Goal: Information Seeking & Learning: Learn about a topic

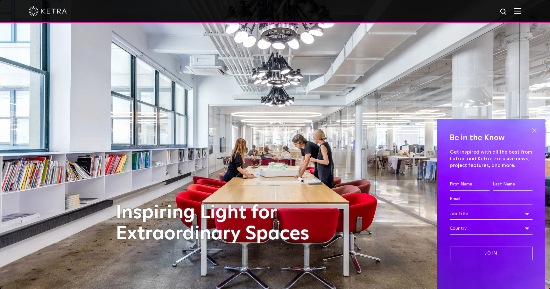
click at [535, 129] on span at bounding box center [535, 130] width 10 height 10
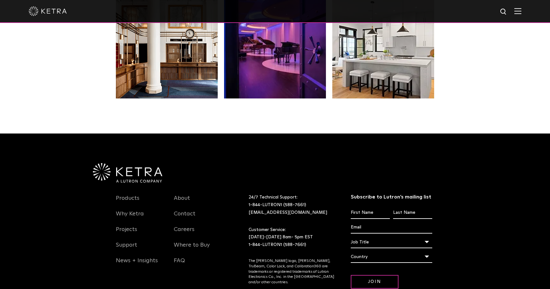
scroll to position [1338, 0]
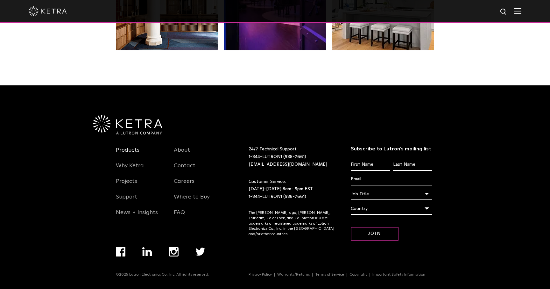
click at [128, 151] on link "Products" at bounding box center [128, 153] width 24 height 15
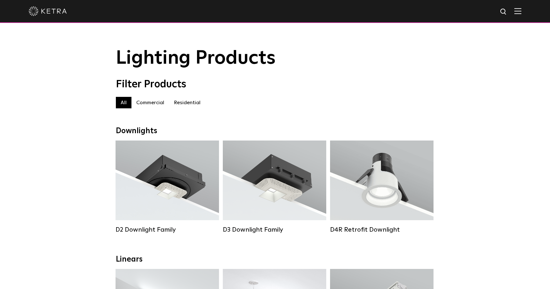
click at [194, 104] on label "Residential" at bounding box center [187, 102] width 36 height 11
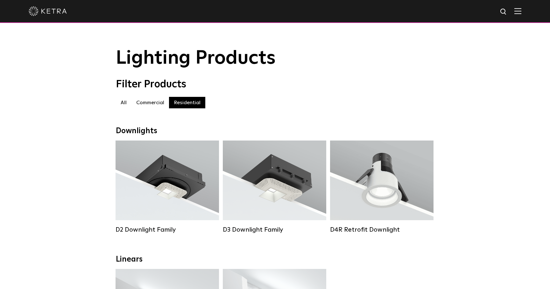
click at [55, 11] on img at bounding box center [48, 11] width 38 height 10
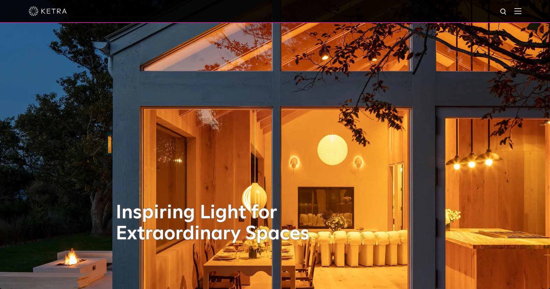
click at [516, 10] on img at bounding box center [518, 11] width 7 height 6
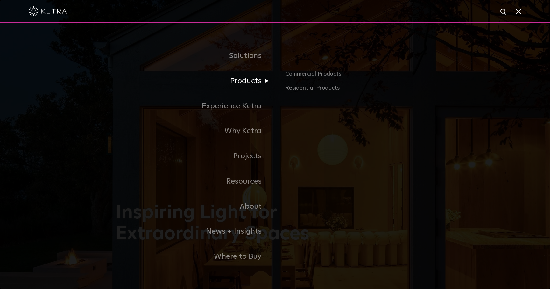
click at [254, 77] on link "Products" at bounding box center [195, 80] width 159 height 25
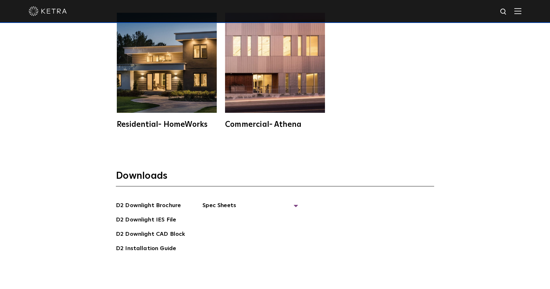
scroll to position [1742, 0]
